Goal: Transaction & Acquisition: Purchase product/service

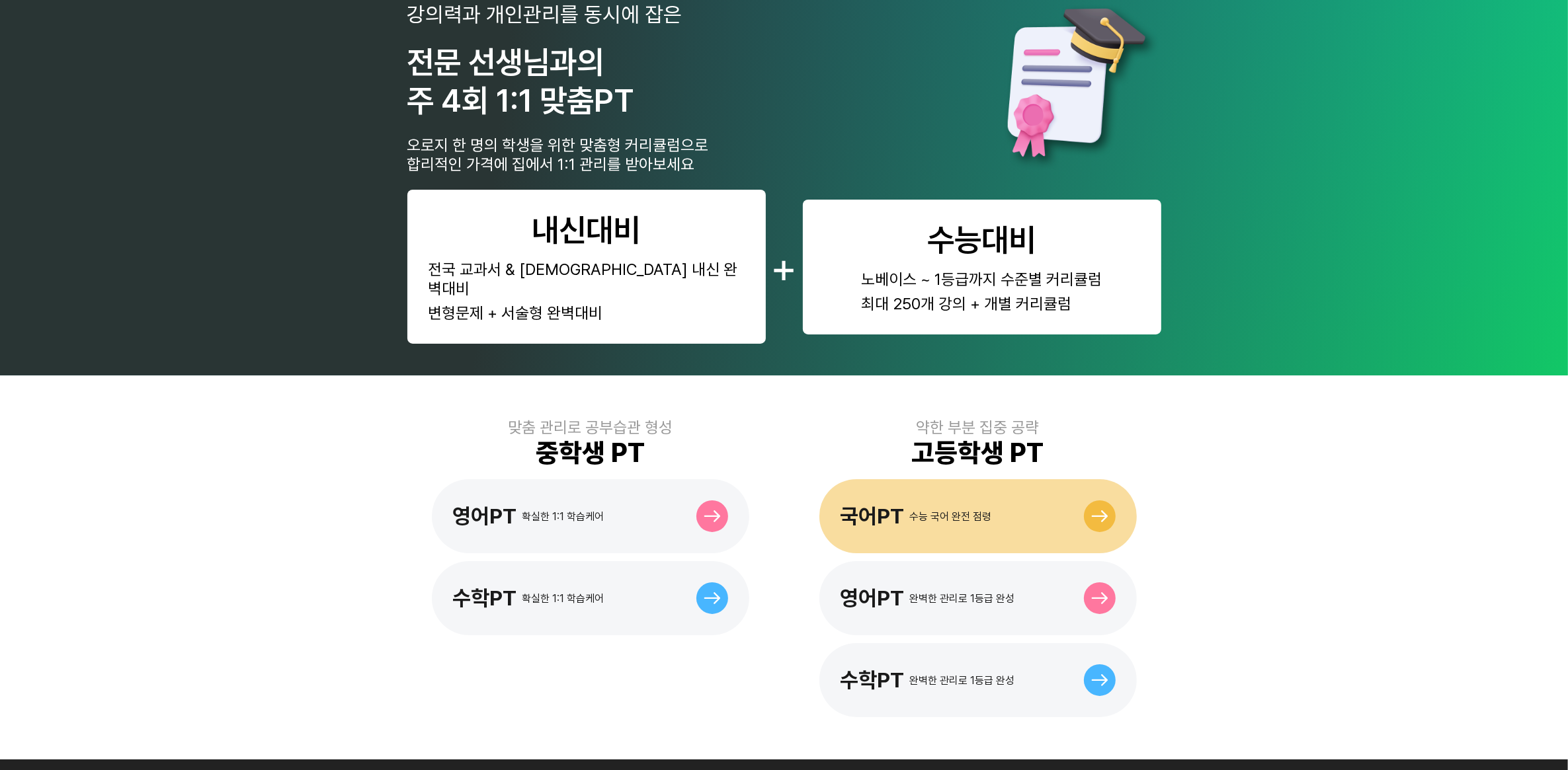
scroll to position [83, 0]
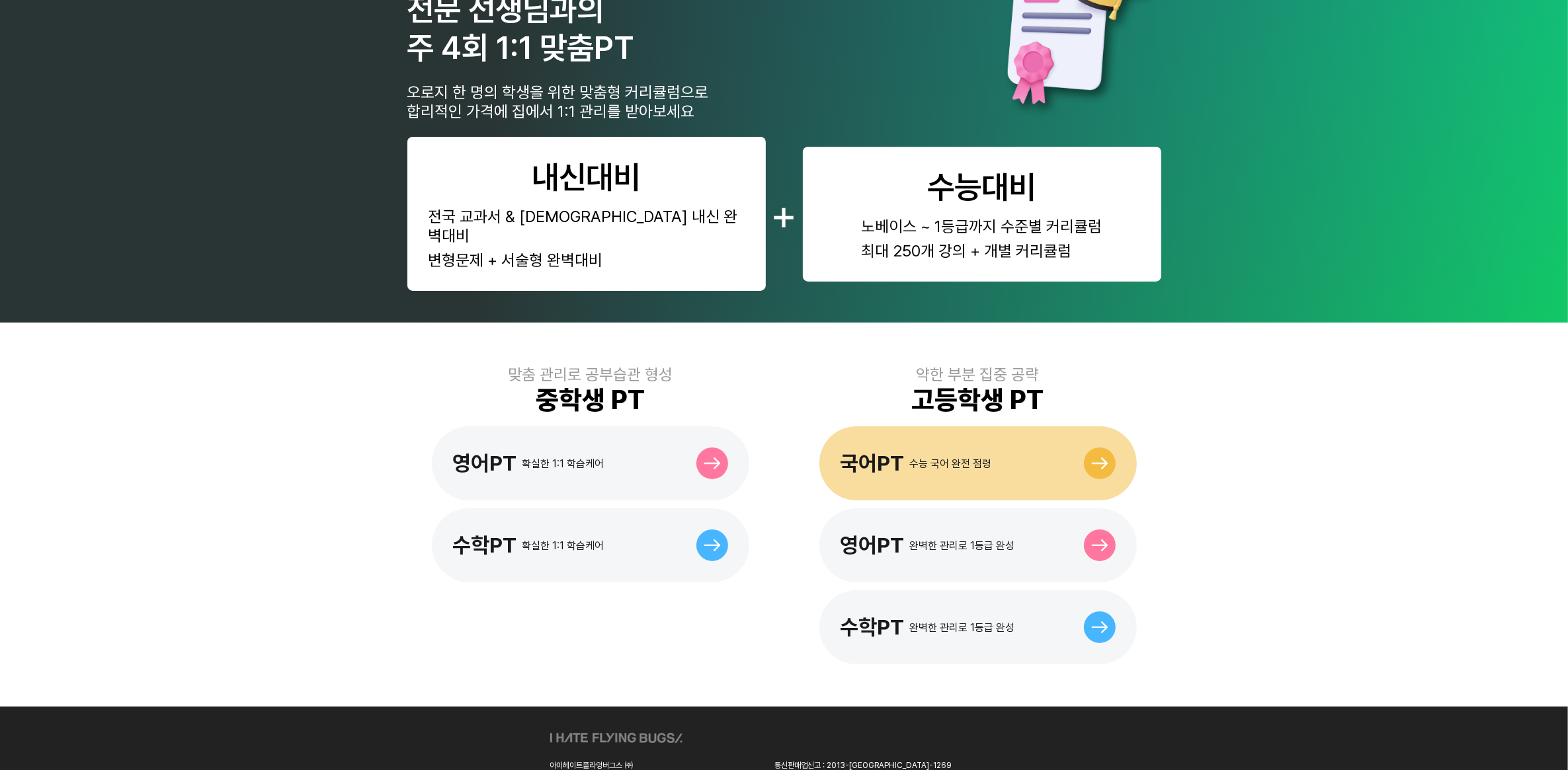
click at [944, 426] on div "국어PT 수능 국어 완전 점령" at bounding box center [978, 463] width 317 height 74
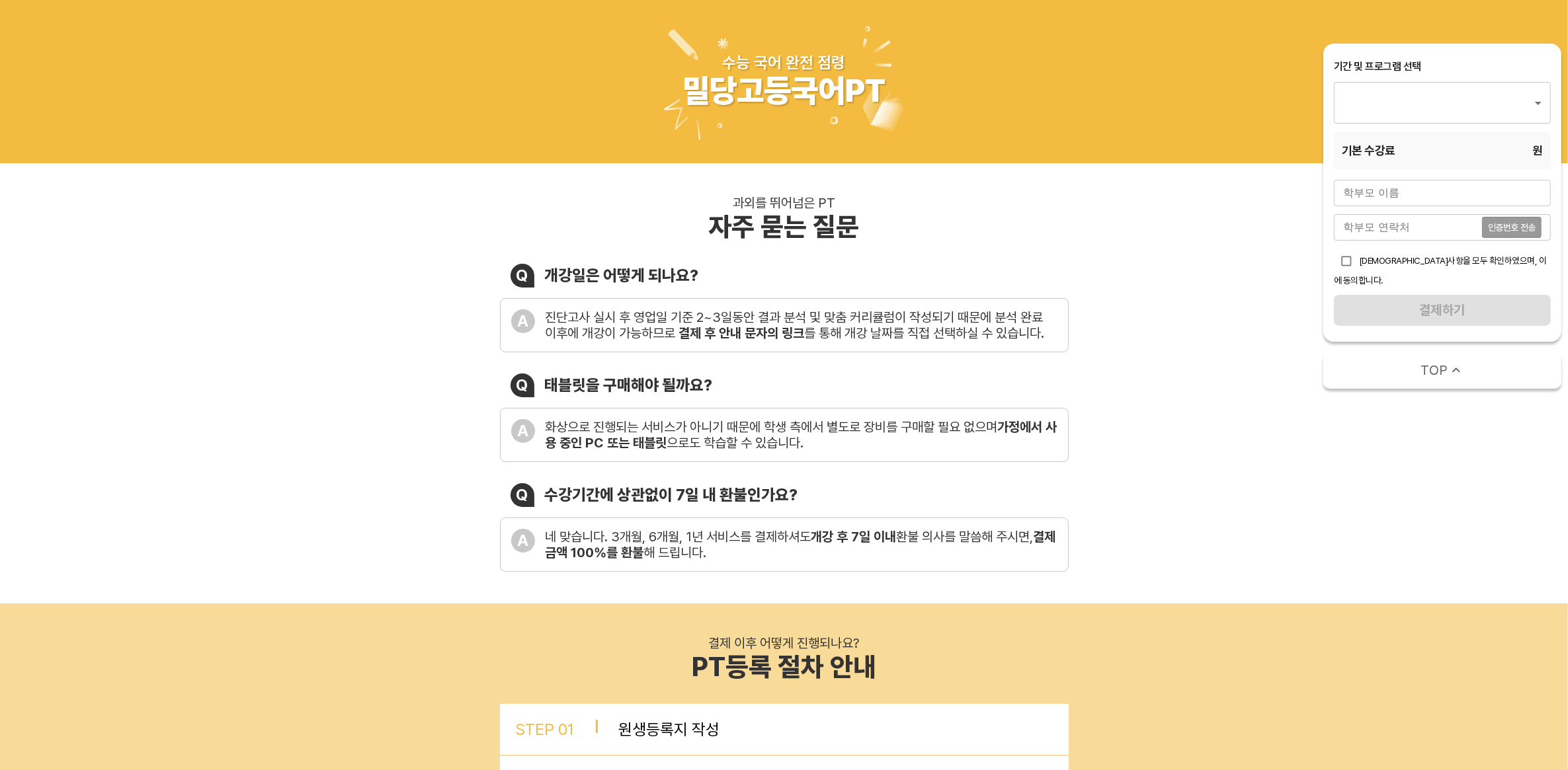
type input "1670"
